Goal: Task Accomplishment & Management: Use online tool/utility

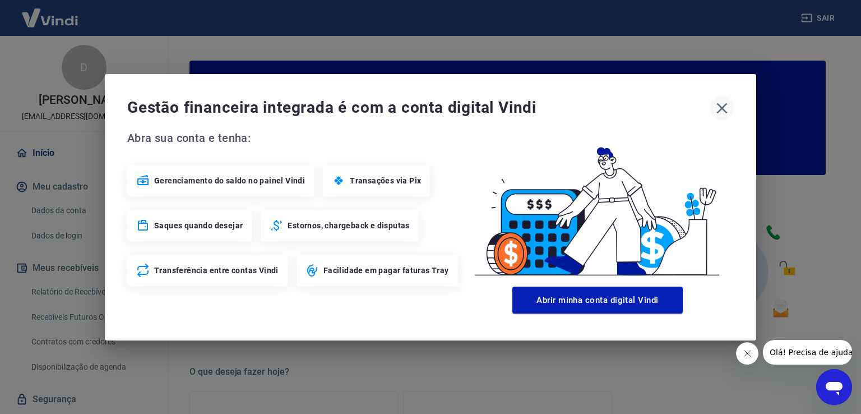
click at [715, 104] on icon "button" at bounding box center [722, 108] width 18 height 18
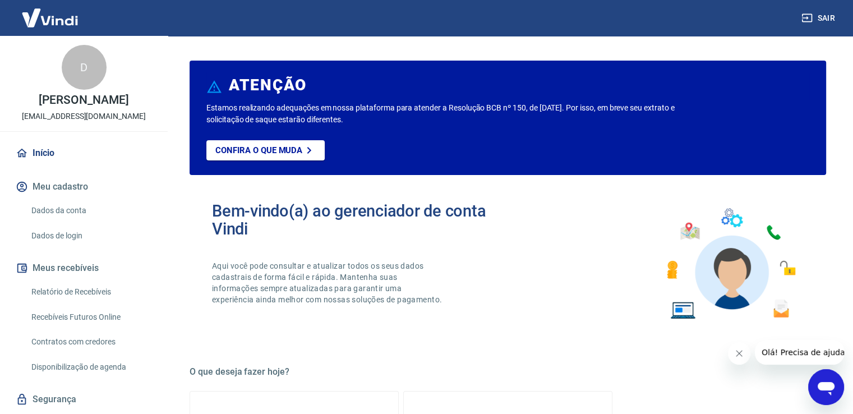
click at [82, 311] on link "Recebíveis Futuros Online" at bounding box center [90, 317] width 127 height 23
